Goal: Task Accomplishment & Management: Use online tool/utility

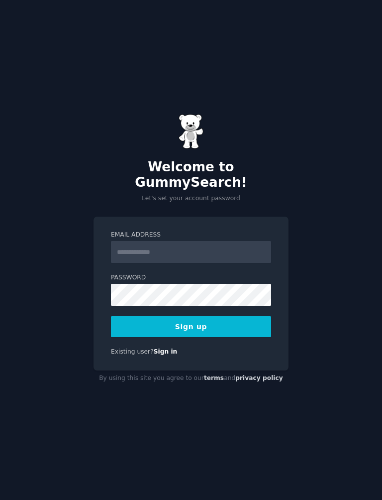
click at [229, 250] on input "Email Address" at bounding box center [191, 252] width 160 height 22
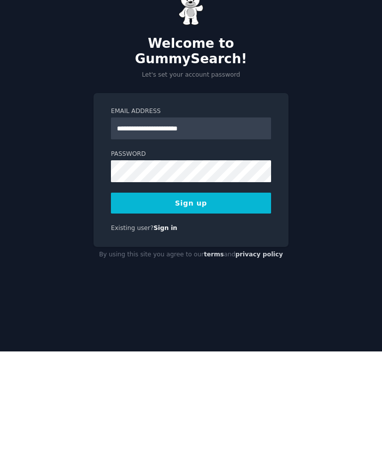
type input "**********"
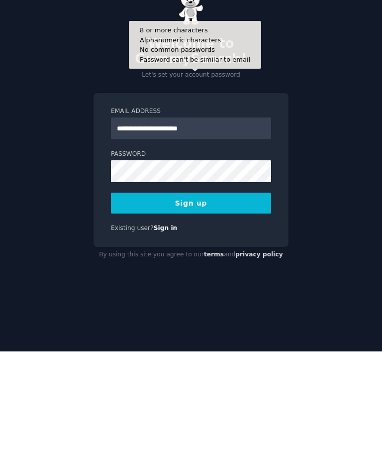
click at [247, 291] on button "Sign up" at bounding box center [191, 301] width 160 height 21
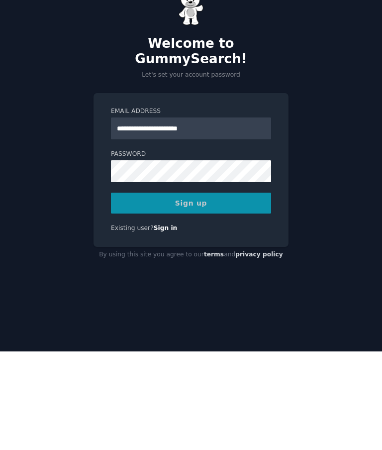
scroll to position [40, 0]
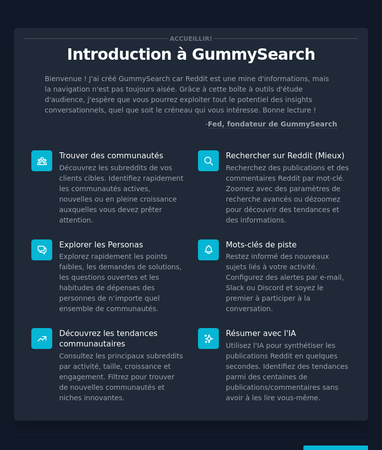
click at [91, 258] on font "Explorez rapidement les points faibles, les demandes de solutions, les question…" at bounding box center [120, 282] width 122 height 60
click at [39, 252] on icon at bounding box center [42, 249] width 10 height 10
click at [124, 272] on dd "Explorez rapidement les points faibles, les demandes de solutions, les question…" at bounding box center [121, 282] width 125 height 63
click at [343, 446] on button "Suivant" at bounding box center [336, 457] width 65 height 24
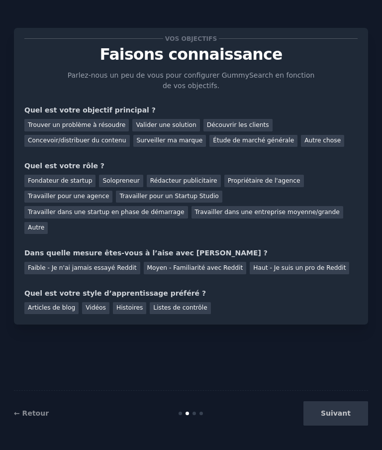
click at [114, 179] on font "Solopreneur" at bounding box center [121, 180] width 37 height 7
click at [52, 262] on div "Faible - Je n'ai jamais essayé Reddit" at bounding box center [82, 268] width 116 height 12
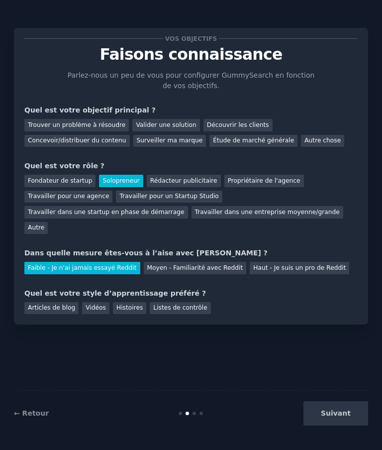
click at [186, 304] on font "Listes de contrôle" at bounding box center [180, 307] width 54 height 7
click at [55, 143] on font "Concevoir/distribuer du contenu" at bounding box center [77, 140] width 99 height 7
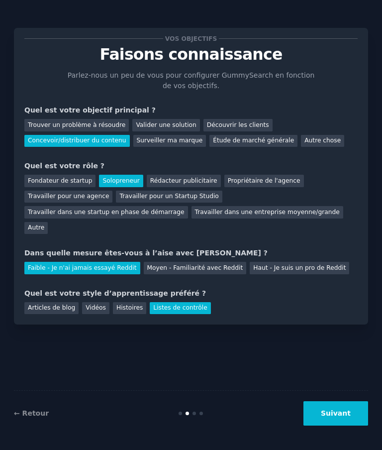
click at [337, 426] on button "Suivant" at bounding box center [336, 413] width 65 height 24
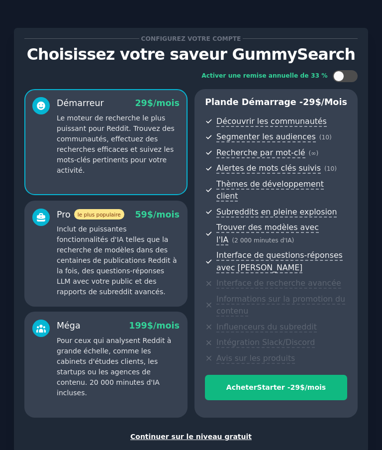
click at [208, 433] on font "Continuer sur le niveau gratuit" at bounding box center [190, 437] width 121 height 8
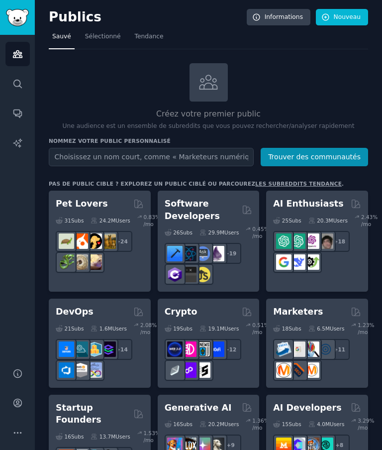
click at [210, 162] on input "text" at bounding box center [151, 157] width 205 height 18
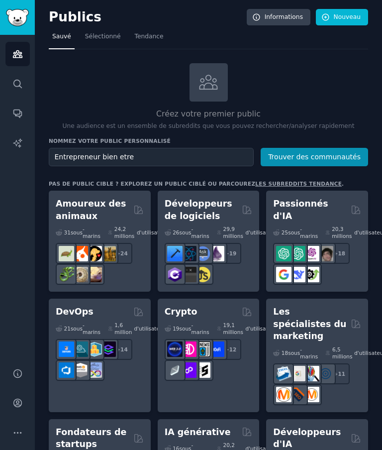
type input "Entrepreneur bien etre"
click at [347, 165] on button "Trouver des communautés" at bounding box center [315, 157] width 108 height 18
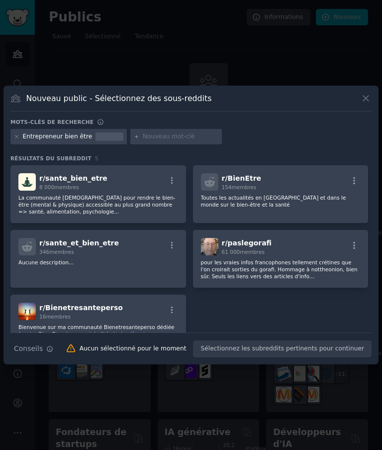
click at [52, 215] on font "La communauté [DEMOGRAPHIC_DATA] pour rendre le bien-être (mental & physique) a…" at bounding box center [96, 205] width 157 height 20
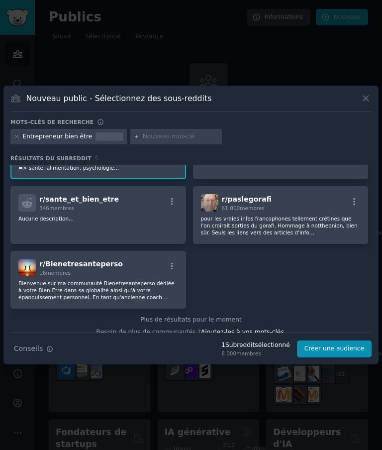
scroll to position [45, 0]
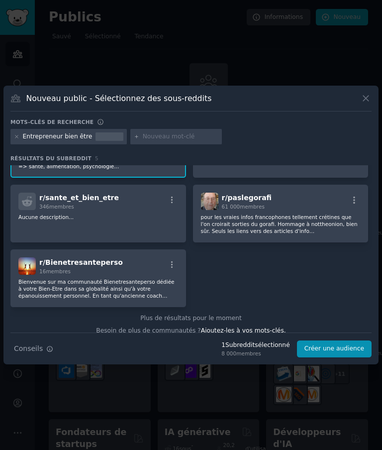
click at [253, 88] on div at bounding box center [191, 225] width 382 height 450
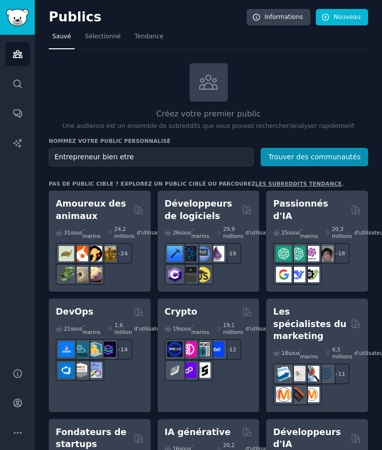
click at [319, 156] on font "Trouver des communautés" at bounding box center [314, 157] width 93 height 8
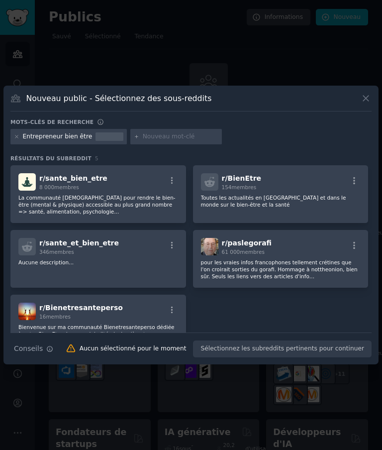
click at [177, 185] on button "button" at bounding box center [172, 180] width 12 height 9
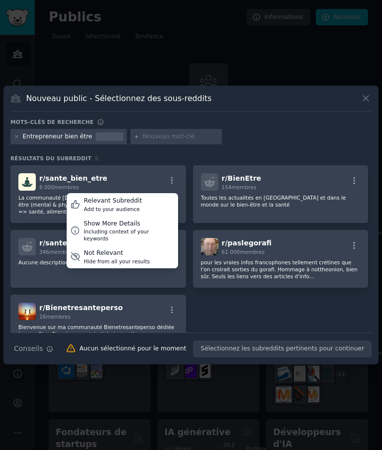
click at [152, 242] on div "Including context of your keywords" at bounding box center [129, 235] width 91 height 14
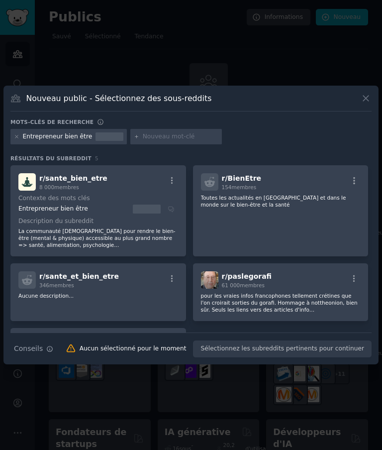
click at [100, 64] on div at bounding box center [191, 225] width 382 height 450
